Goal: Navigation & Orientation: Understand site structure

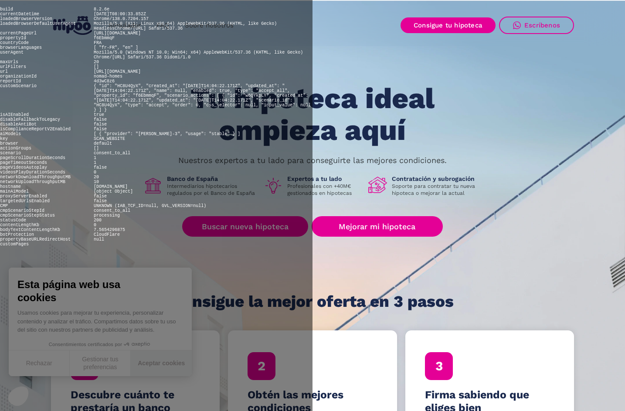
click at [161, 363] on button "Aceptar cookies" at bounding box center [161, 363] width 61 height 26
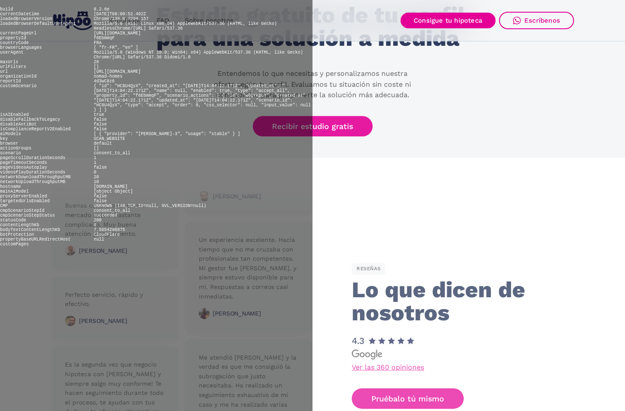
scroll to position [2162, 0]
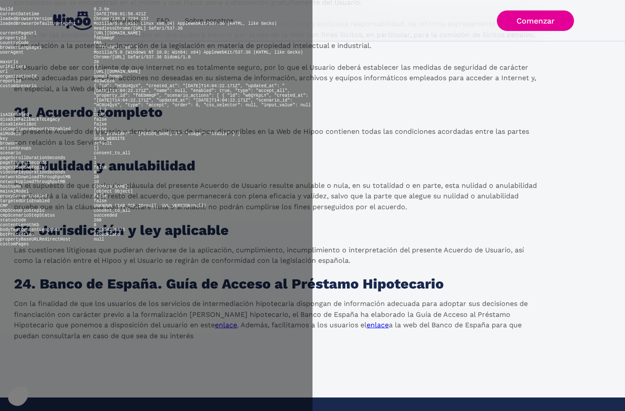
scroll to position [4455, 0]
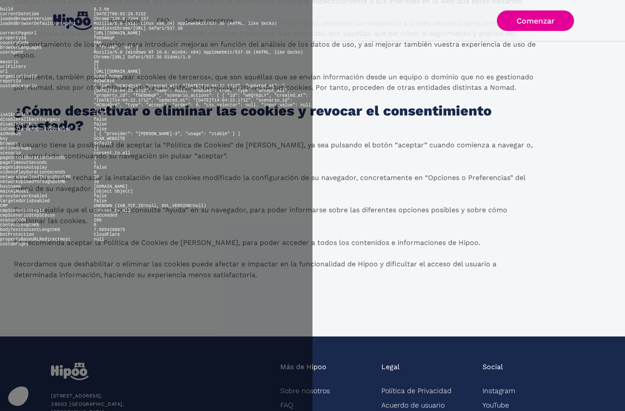
scroll to position [395, 0]
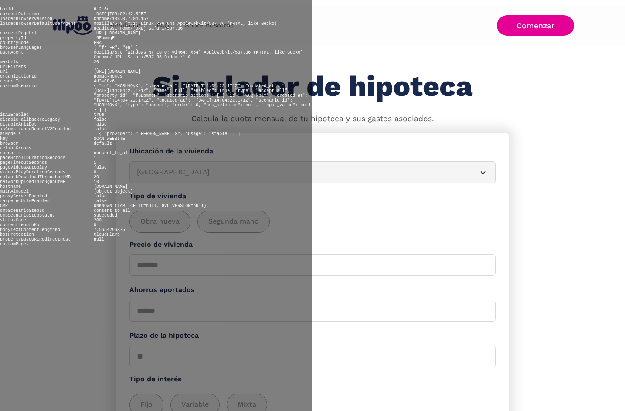
scroll to position [93, 0]
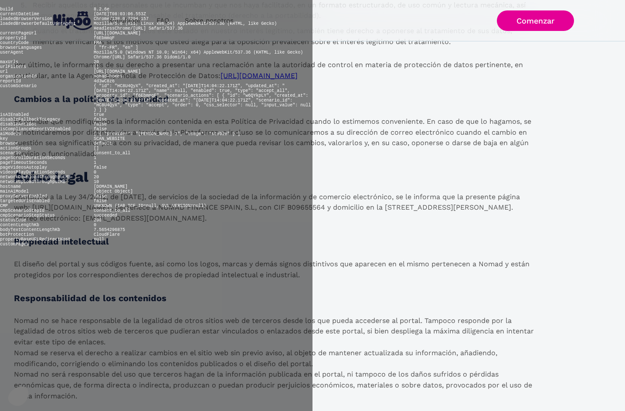
scroll to position [1403, 0]
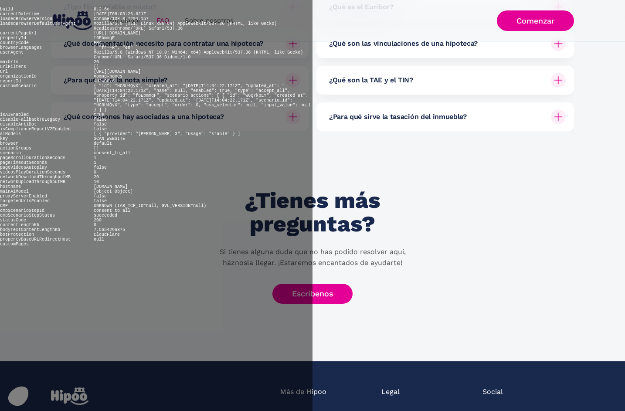
scroll to position [398, 0]
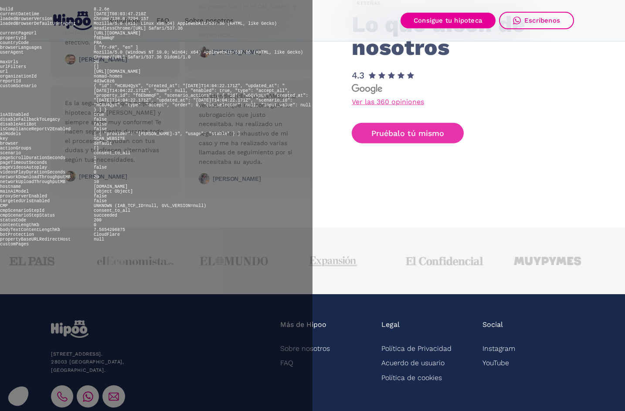
scroll to position [2162, 0]
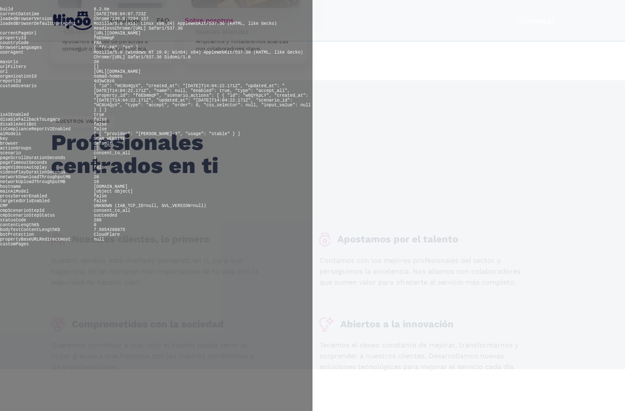
scroll to position [1347, 0]
